Goal: Task Accomplishment & Management: Manage account settings

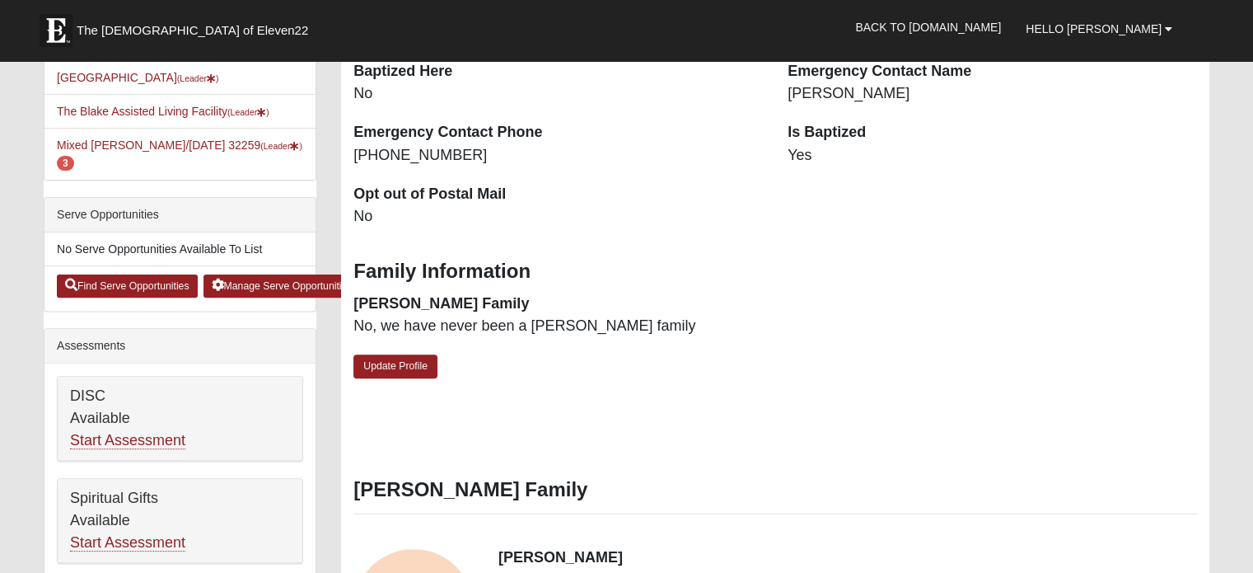
scroll to position [330, 0]
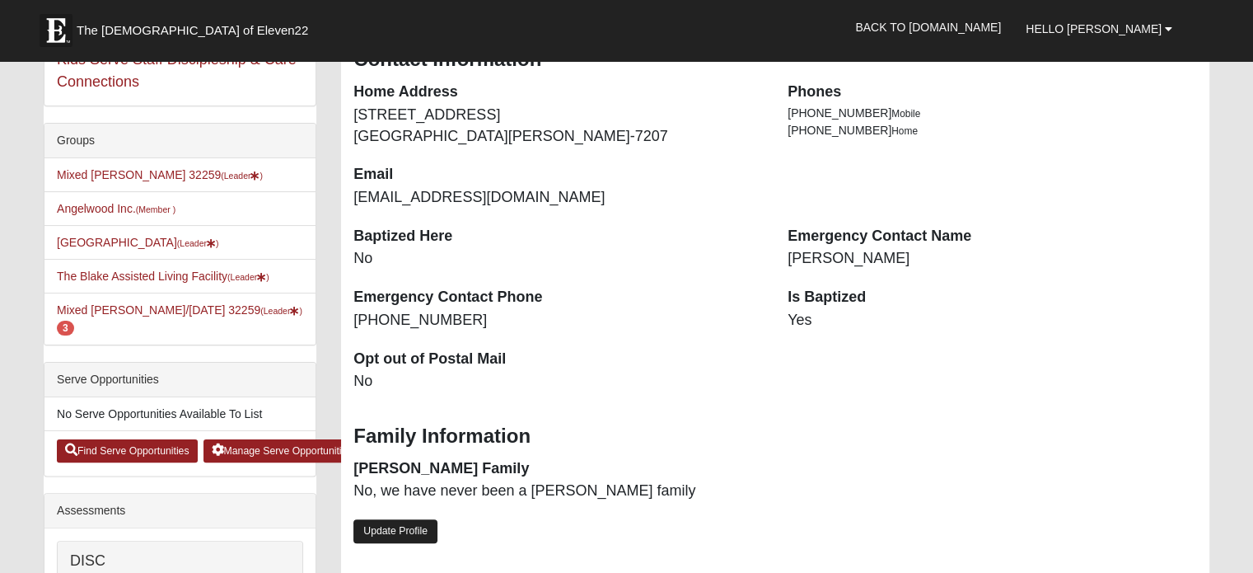
click at [382, 533] on link "Update Profile" at bounding box center [395, 531] width 84 height 24
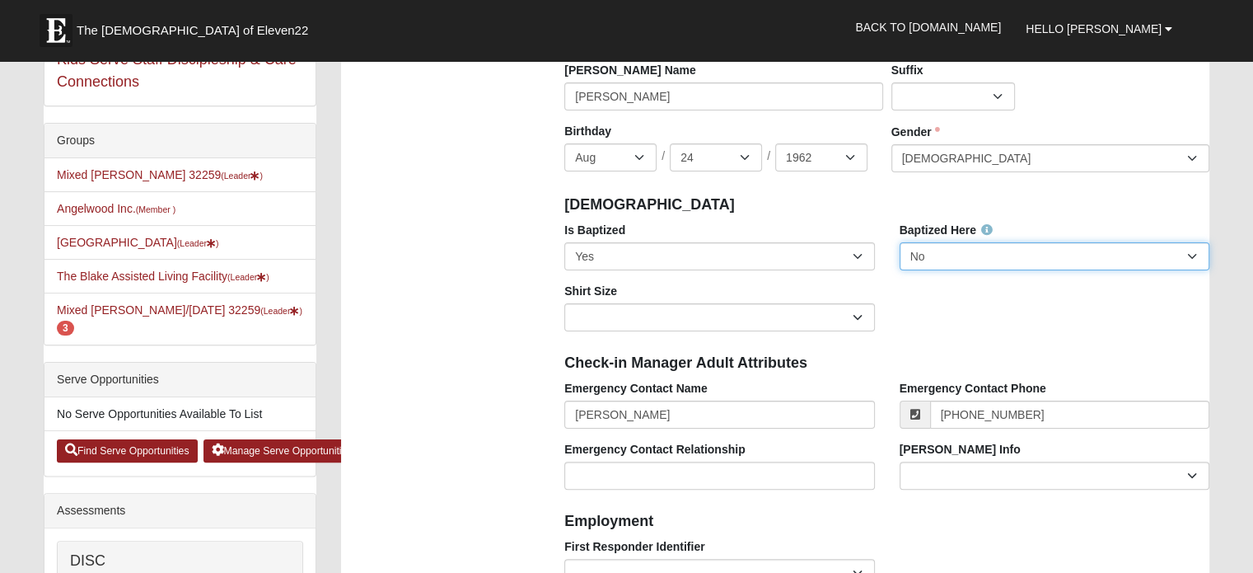
click at [1196, 259] on select "No Yes" at bounding box center [1055, 256] width 310 height 28
select select "True"
click at [900, 244] on select "No Yes" at bounding box center [1055, 256] width 310 height 28
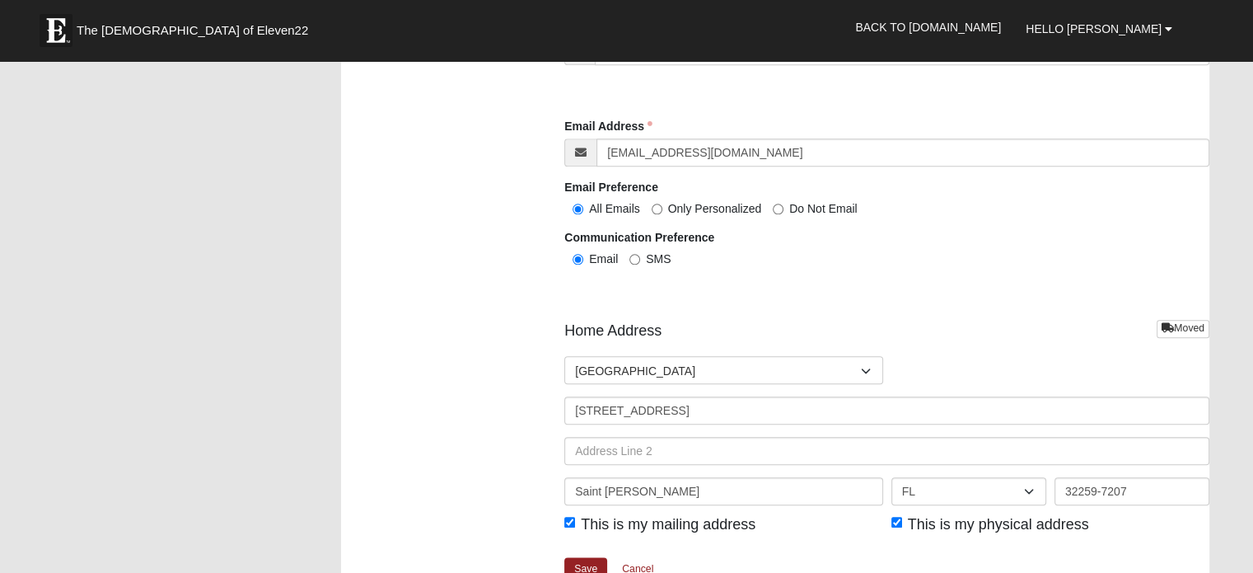
scroll to position [1978, 0]
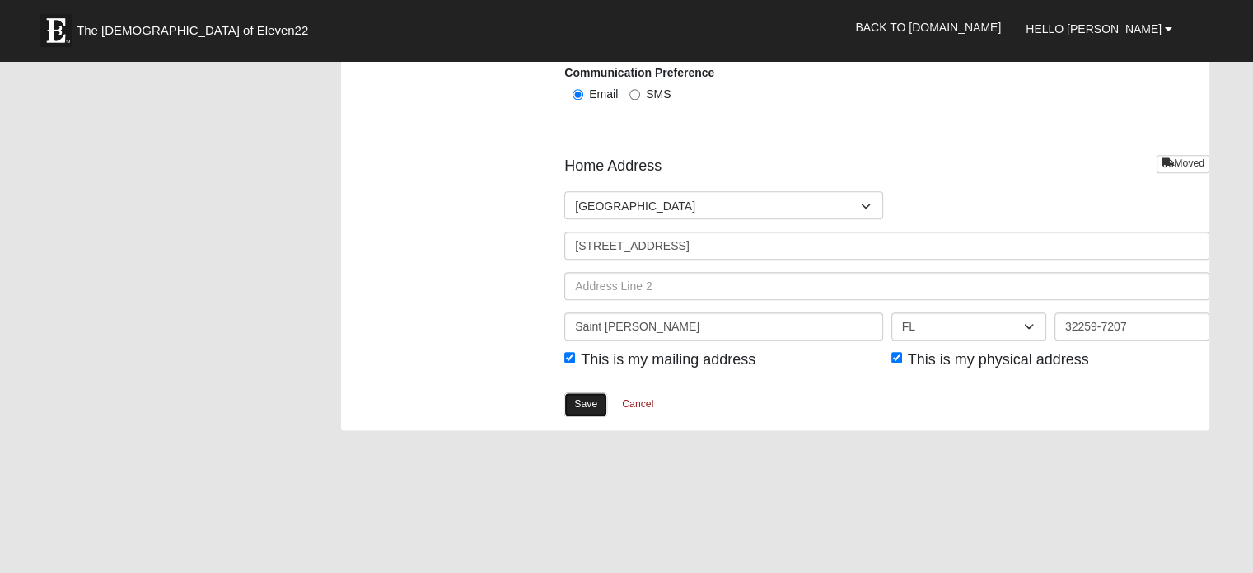
click at [581, 405] on link "Save" at bounding box center [585, 404] width 43 height 24
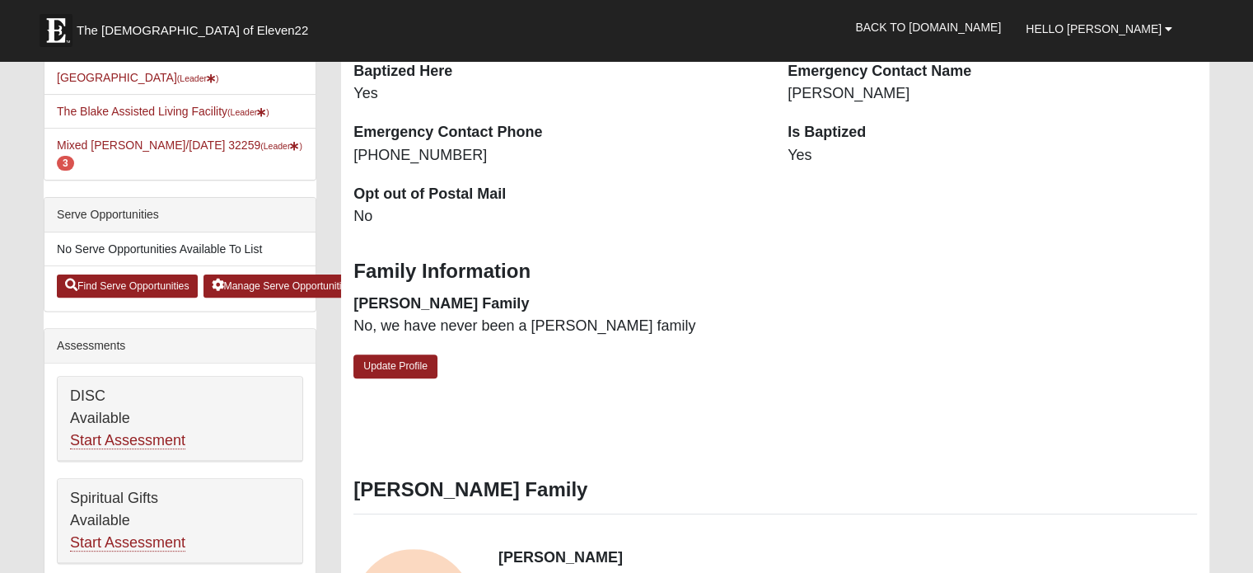
scroll to position [330, 0]
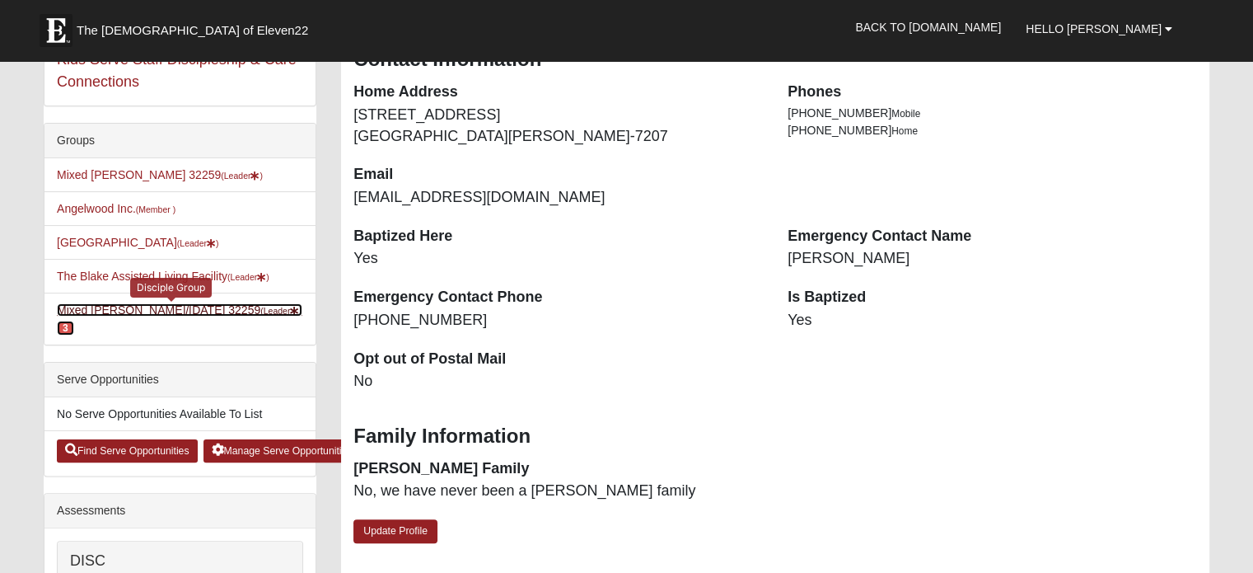
click at [141, 325] on link "Mixed Pline/Wednesday 32259 (Leader ) 3" at bounding box center [180, 318] width 246 height 30
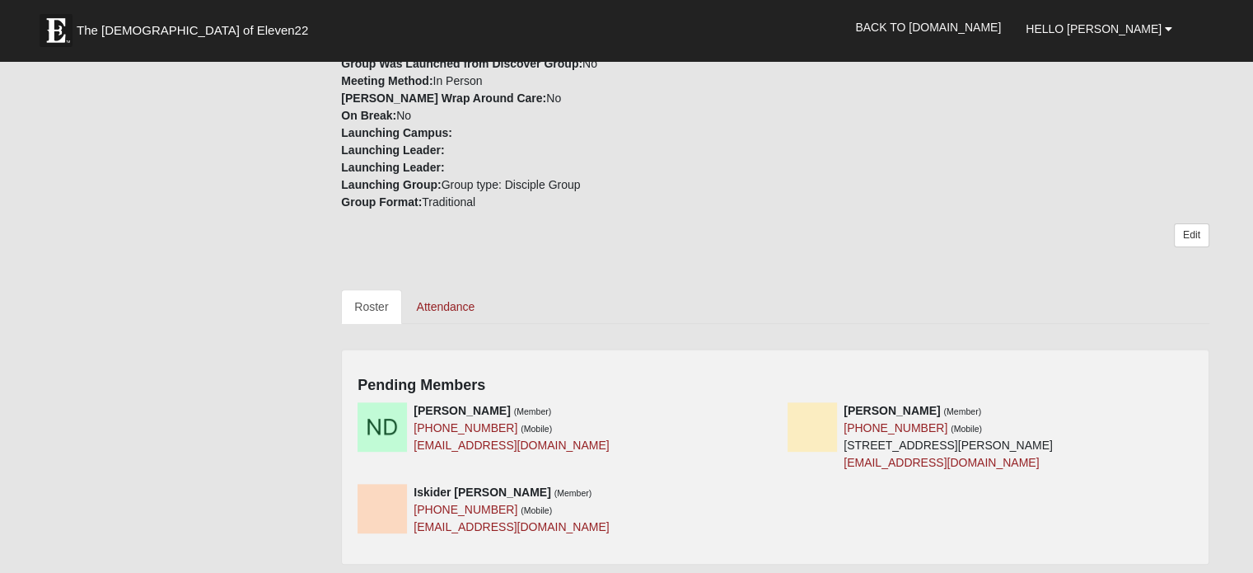
scroll to position [659, 0]
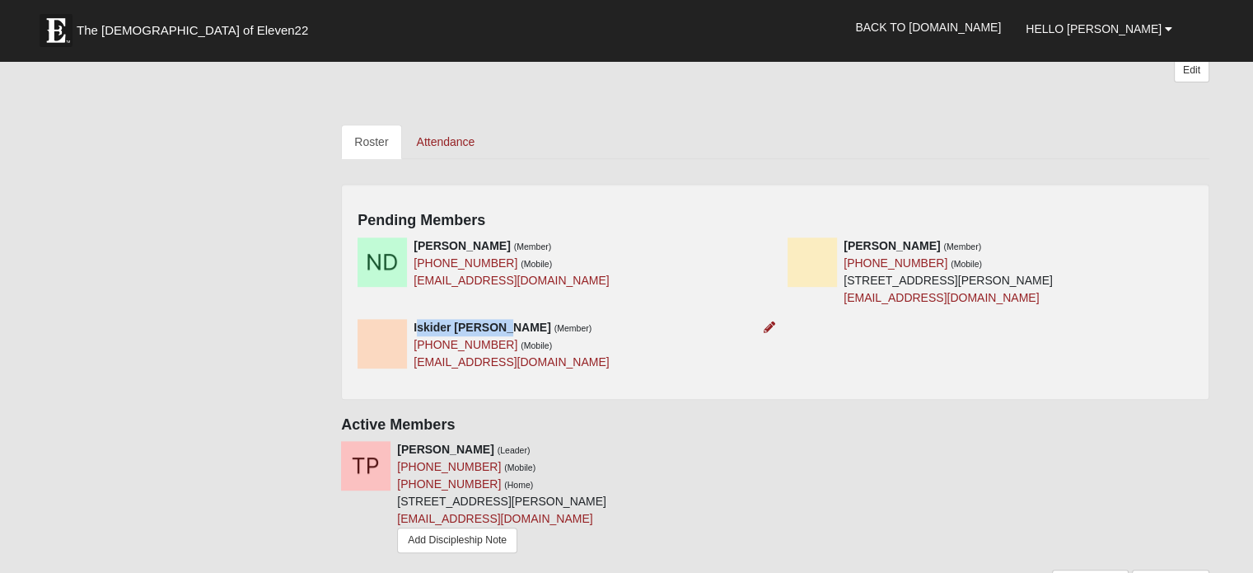
drag, startPoint x: 499, startPoint y: 325, endPoint x: 419, endPoint y: 329, distance: 80.8
click at [419, 333] on div "Iskider [PERSON_NAME] (Member) [PHONE_NUMBER] (Mobile) [EMAIL_ADDRESS][DOMAIN_N…" at bounding box center [511, 345] width 195 height 52
click at [415, 329] on strong "Iskider [PERSON_NAME]" at bounding box center [482, 327] width 137 height 13
click at [415, 323] on strong "Iskider [PERSON_NAME]" at bounding box center [482, 327] width 137 height 13
click at [419, 325] on strong "Iskider [PERSON_NAME]" at bounding box center [482, 327] width 137 height 13
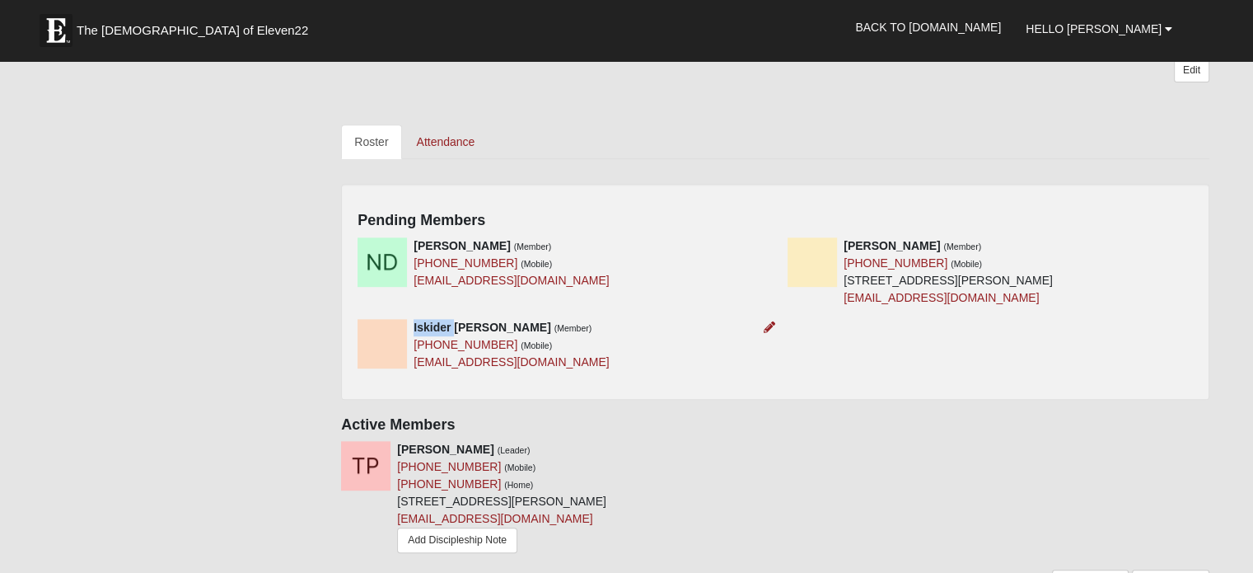
click at [419, 325] on strong "Iskider [PERSON_NAME]" at bounding box center [482, 327] width 137 height 13
copy div "Iskider [PERSON_NAME] (Member)"
click at [112, 238] on div "Groups Mixed [PERSON_NAME] 32259 (Leader ) Angelwood Inc. (Member ) St. [PERSON…" at bounding box center [626, 5] width 1191 height 1193
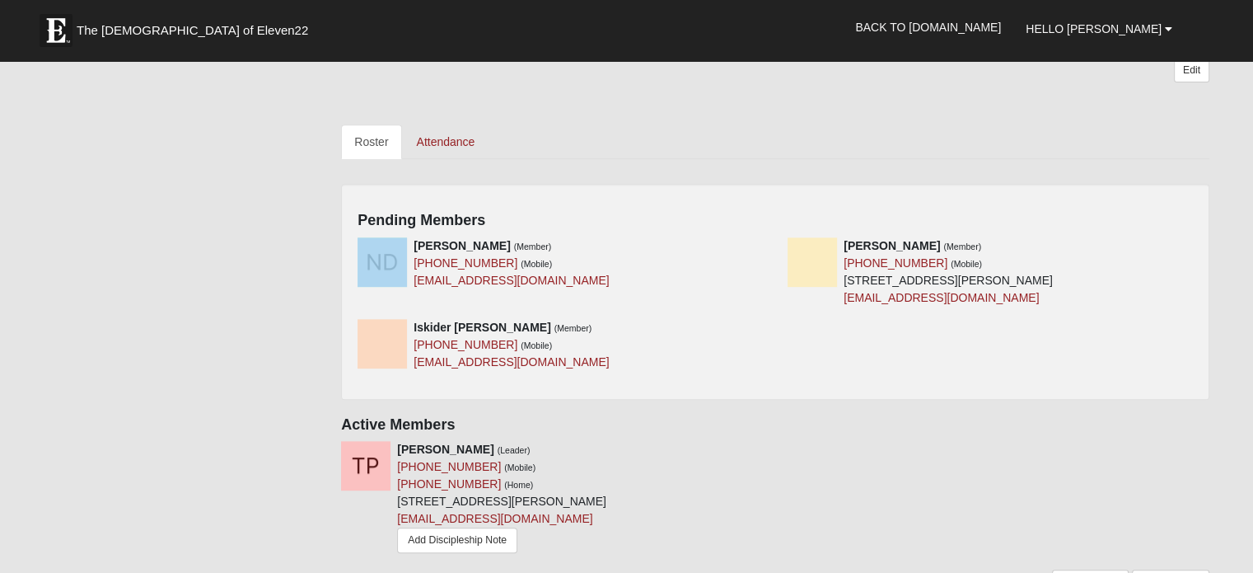
click at [171, 289] on div "Groups Mixed [PERSON_NAME] 32259 (Leader ) Angelwood Inc. (Member ) St. [PERSON…" at bounding box center [626, 5] width 1191 height 1193
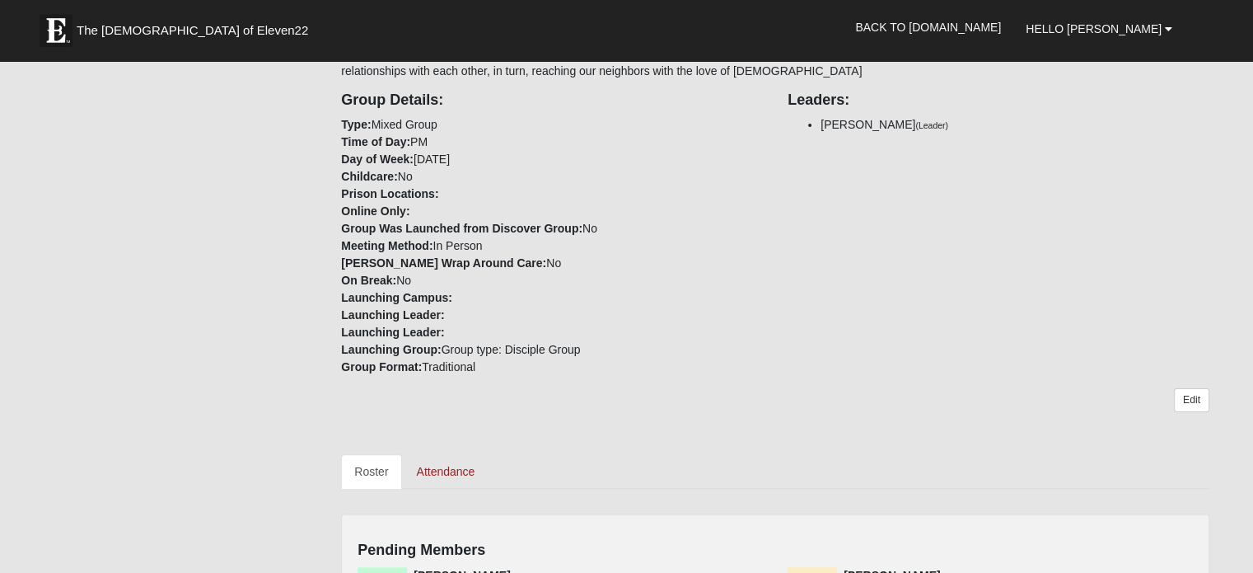
scroll to position [0, 0]
